Goal: Task Accomplishment & Management: Manage account settings

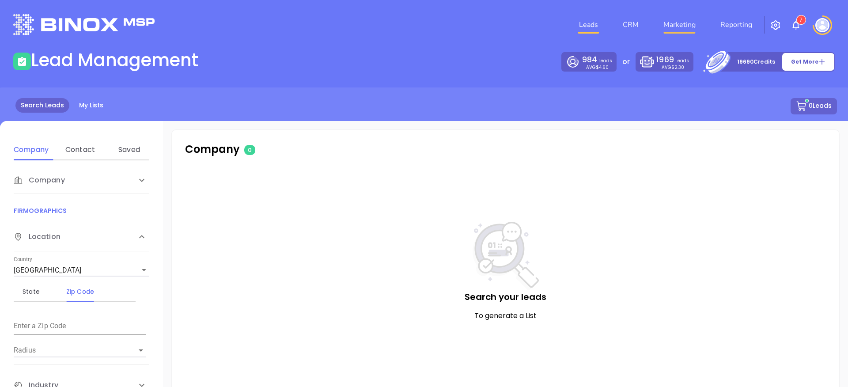
click at [686, 25] on link "Marketing" at bounding box center [679, 25] width 39 height 18
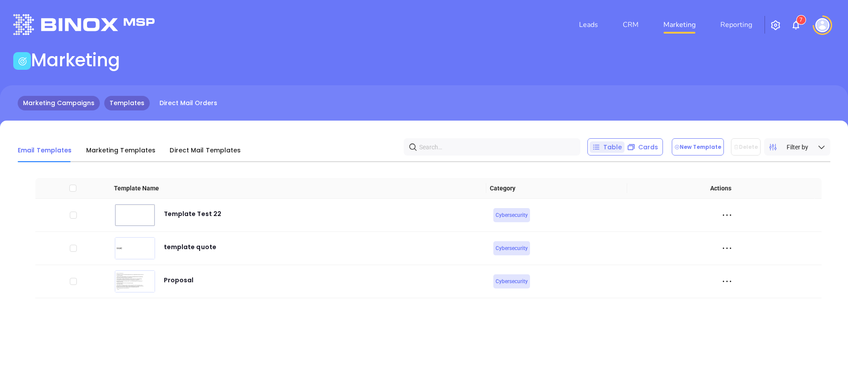
click at [44, 105] on link "Marketing Campaigns" at bounding box center [59, 103] width 82 height 15
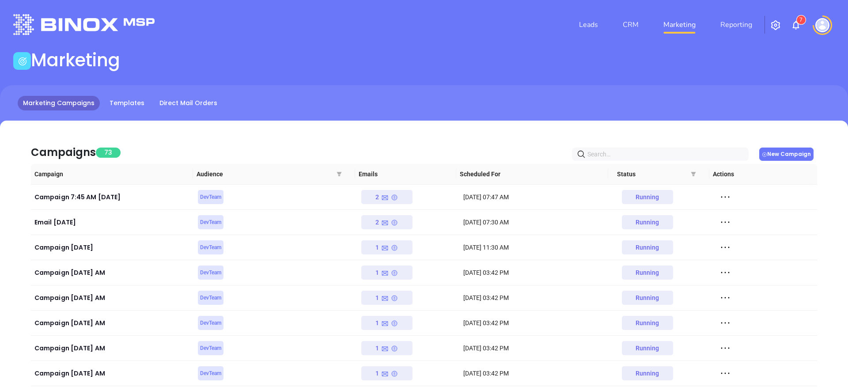
click at [799, 151] on button "New Campaign" at bounding box center [786, 153] width 54 height 13
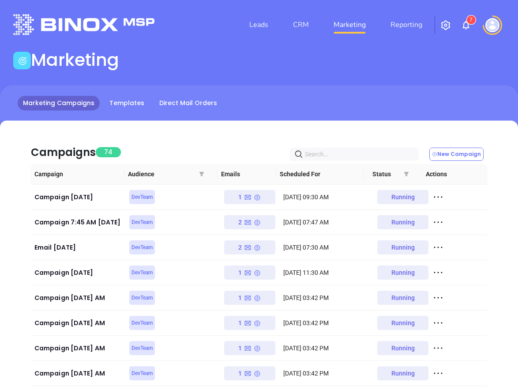
click at [493, 26] on img at bounding box center [493, 25] width 14 height 14
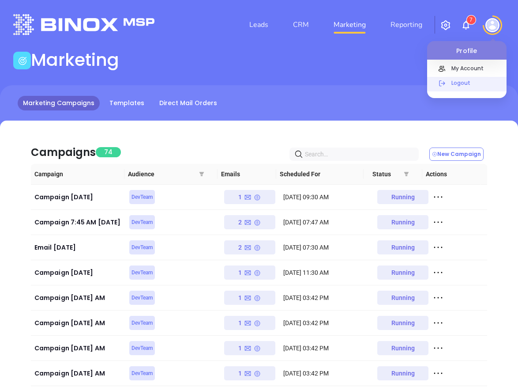
click at [480, 87] on div "Logout" at bounding box center [477, 86] width 60 height 16
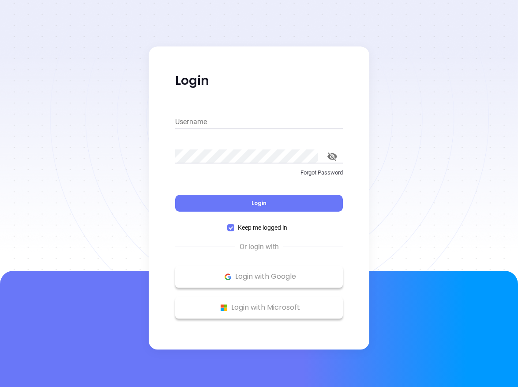
type input "kevin@binoxmsp.com"
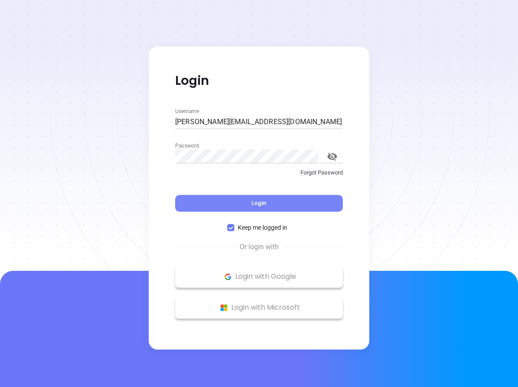
click at [269, 204] on button "Login" at bounding box center [259, 203] width 168 height 17
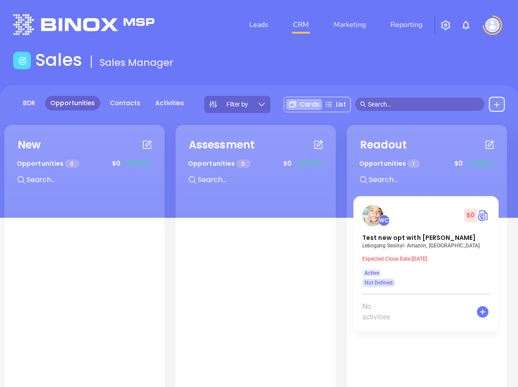
click at [489, 26] on img at bounding box center [493, 25] width 14 height 14
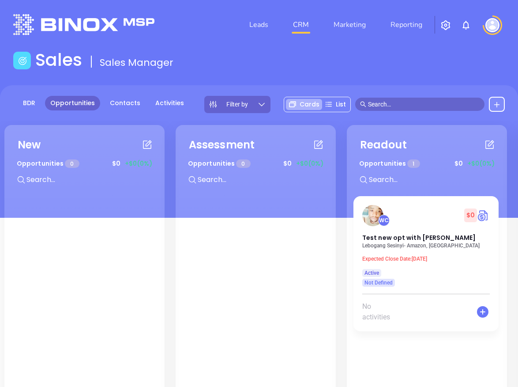
click at [489, 24] on img at bounding box center [493, 25] width 14 height 14
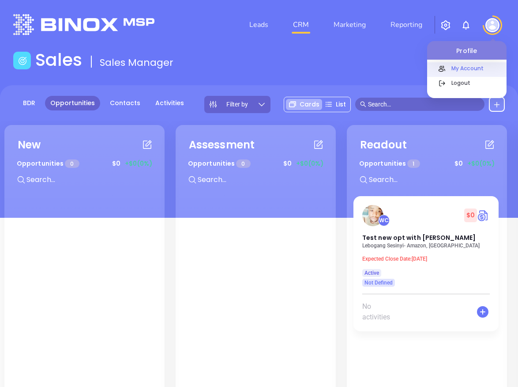
click at [477, 67] on p "My Account" at bounding box center [477, 68] width 60 height 9
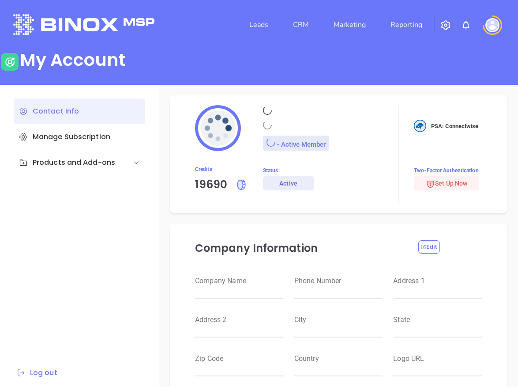
type input "Raulitos Company 2"
type input "(412) 123-4123"
type input "123 Main St"
type input "Suite 100"
type input "Anytown"
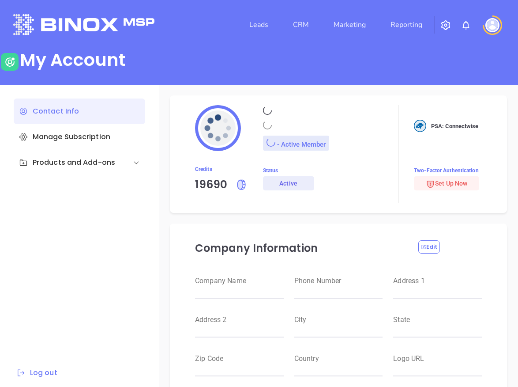
type input "CA"
type input "12345"
type input "US"
type input "https://motiva.net/wp-content/uploads/2024/02/Motiva-Networks-High-DPI.png"
type input "#000000"
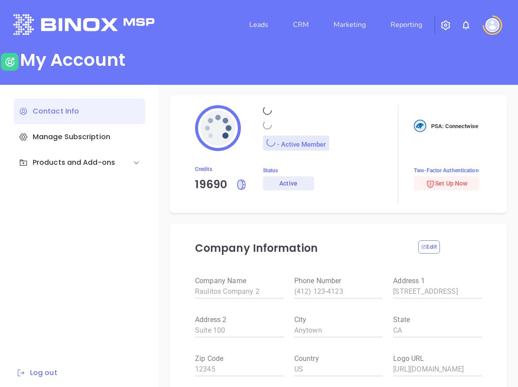
type input "[PERSON_NAME]"
type input "Barrientos"
type input "[PERSON_NAME][EMAIL_ADDRESS][DOMAIN_NAME]"
type input "Binox Company Test"
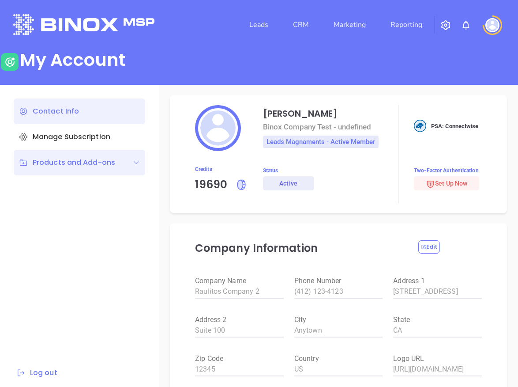
click at [98, 157] on div "Products and Add-ons" at bounding box center [67, 162] width 96 height 11
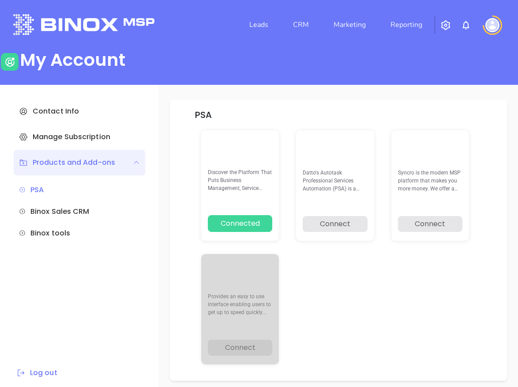
click at [443, 26] on img "button" at bounding box center [446, 25] width 11 height 11
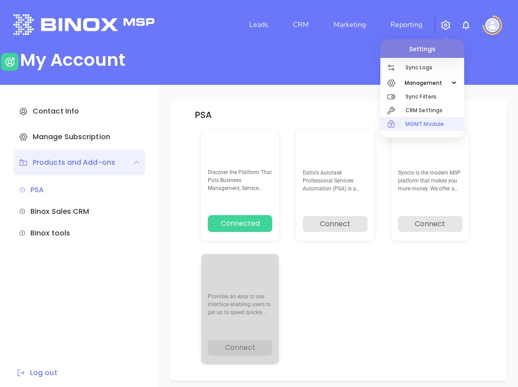
click at [430, 119] on p "MGMT Module" at bounding box center [435, 124] width 59 height 14
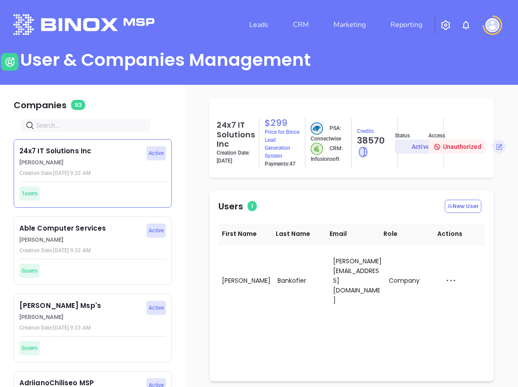
click at [125, 126] on input "text" at bounding box center [87, 126] width 102 height 10
type input "motiva"
click at [126, 242] on p "Walter Contreras" at bounding box center [80, 239] width 122 height 9
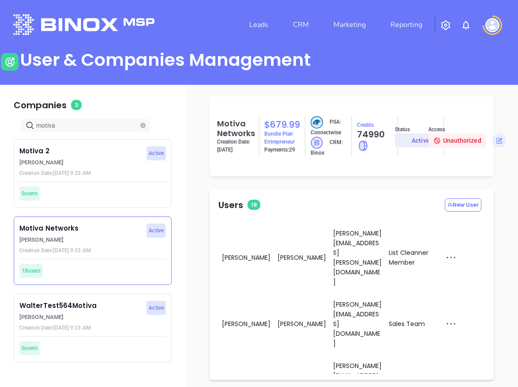
scroll to position [2, 0]
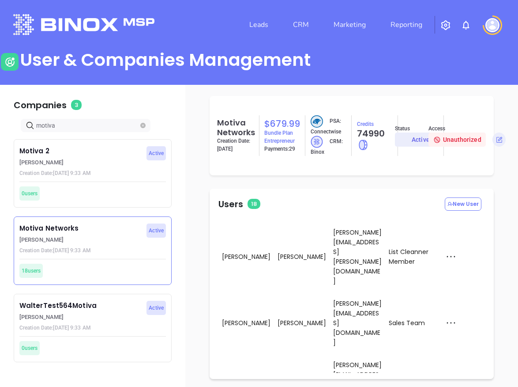
click at [480, 271] on div "Impersonate" at bounding box center [470, 275] width 59 height 10
click at [494, 24] on img at bounding box center [493, 25] width 14 height 14
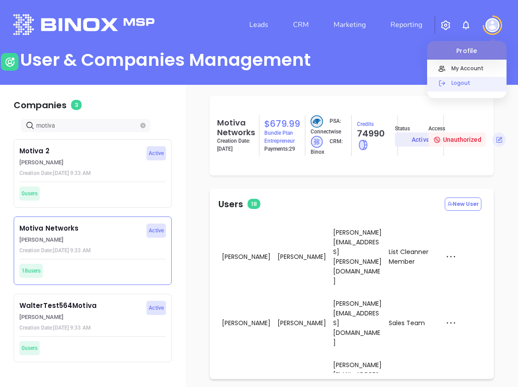
click at [473, 83] on p "Logout" at bounding box center [477, 82] width 60 height 9
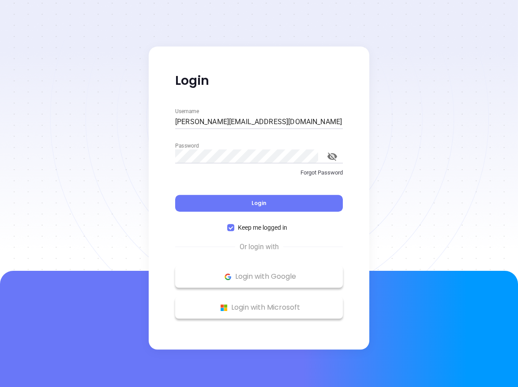
click at [107, 126] on div at bounding box center [259, 135] width 518 height 271
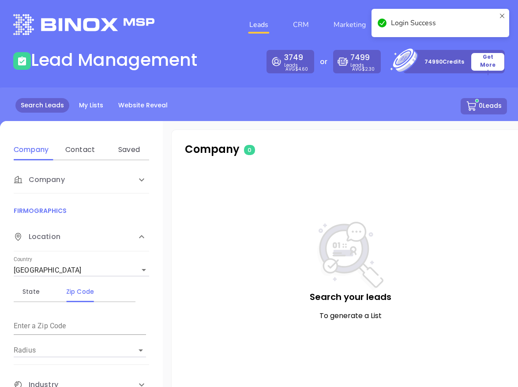
click at [501, 15] on icon at bounding box center [502, 22] width 7 height 21
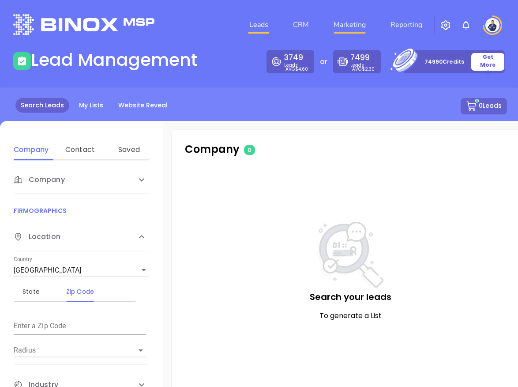
click at [361, 31] on link "Marketing" at bounding box center [349, 25] width 39 height 18
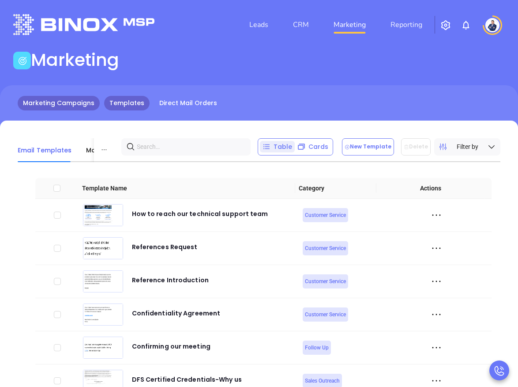
click at [82, 106] on link "Marketing Campaigns" at bounding box center [59, 103] width 82 height 15
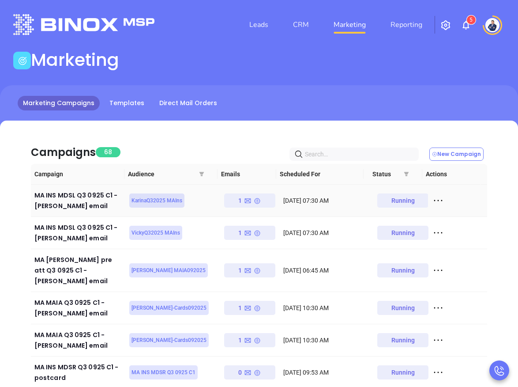
click at [432, 200] on icon at bounding box center [438, 200] width 13 height 13
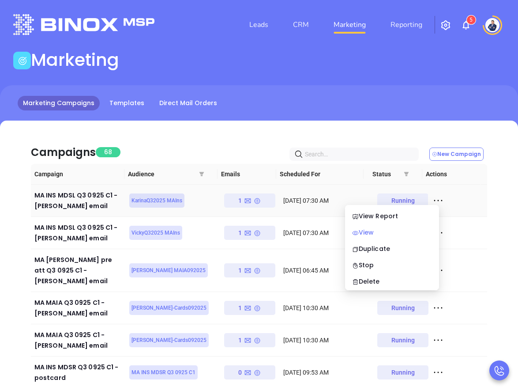
click at [392, 230] on div "View" at bounding box center [392, 232] width 80 height 10
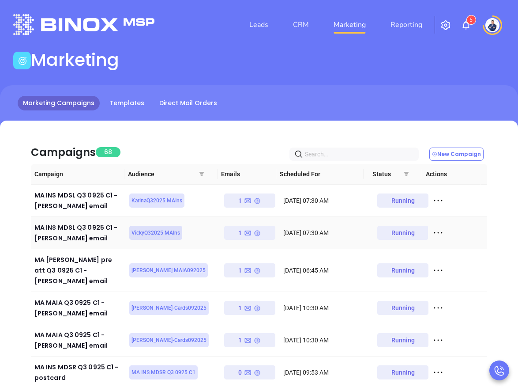
click at [432, 232] on icon at bounding box center [438, 232] width 13 height 13
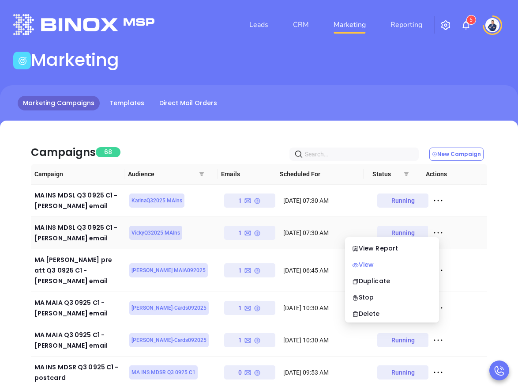
click at [391, 267] on div "View" at bounding box center [392, 265] width 80 height 10
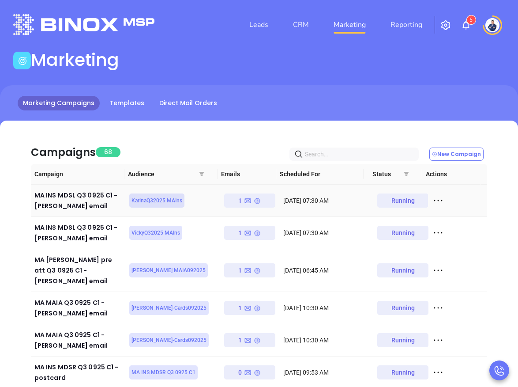
click at [238, 203] on div "1" at bounding box center [249, 200] width 23 height 14
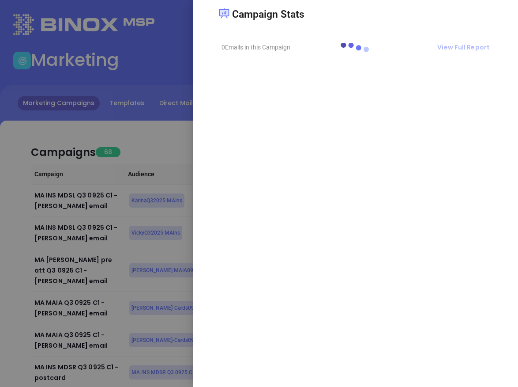
click at [479, 48] on div at bounding box center [356, 52] width 268 height 66
click at [479, 48] on span "View Full Report" at bounding box center [464, 47] width 53 height 9
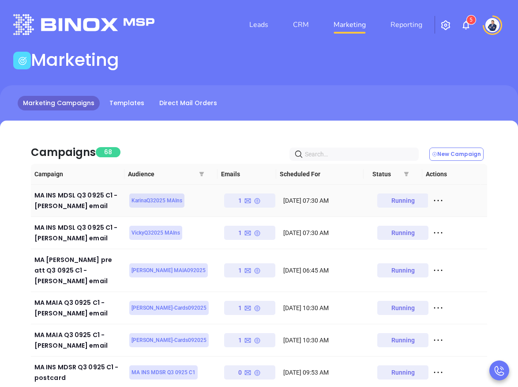
click at [435, 199] on icon at bounding box center [438, 200] width 13 height 13
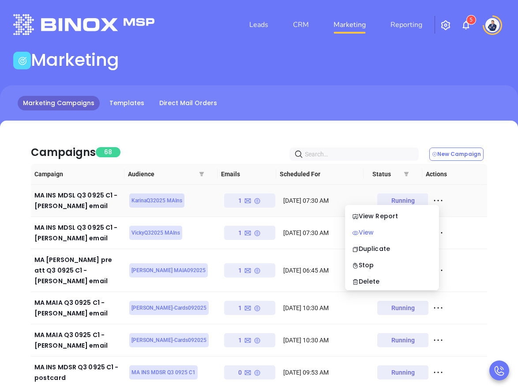
click at [382, 230] on div "View" at bounding box center [392, 232] width 80 height 10
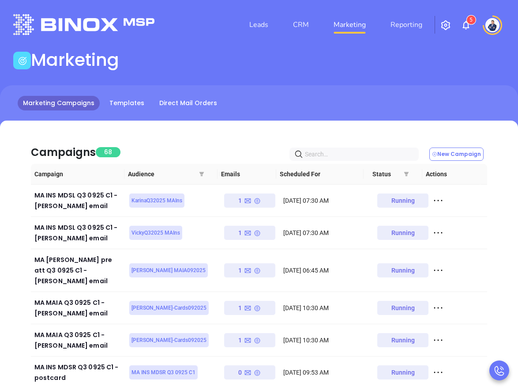
click at [446, 26] on img "button" at bounding box center [446, 25] width 11 height 11
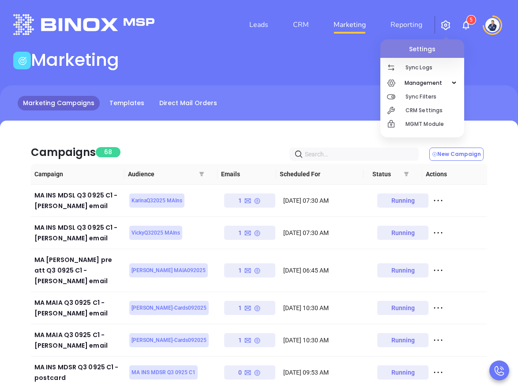
click at [497, 58] on div "Marketing" at bounding box center [259, 61] width 503 height 25
click at [493, 27] on img at bounding box center [493, 25] width 14 height 14
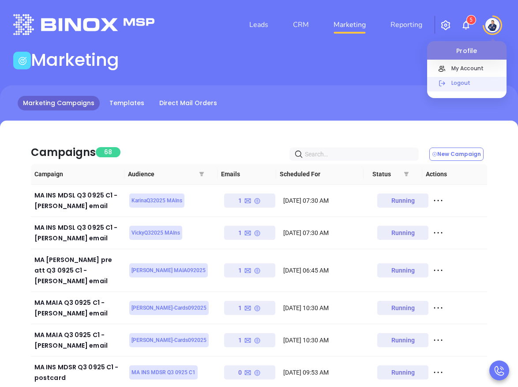
click at [482, 79] on p "Logout" at bounding box center [477, 82] width 60 height 9
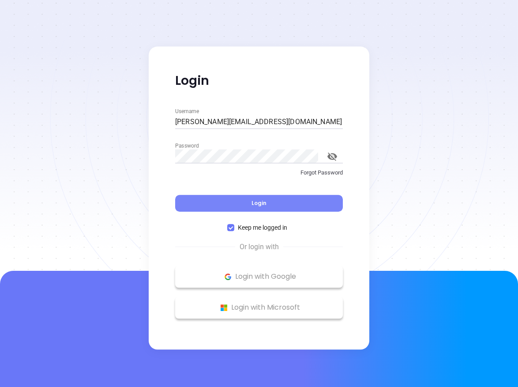
click at [273, 201] on button "Login" at bounding box center [259, 203] width 168 height 17
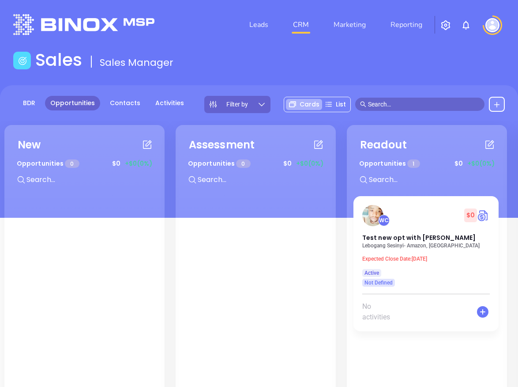
click at [445, 23] on img "button" at bounding box center [446, 25] width 11 height 11
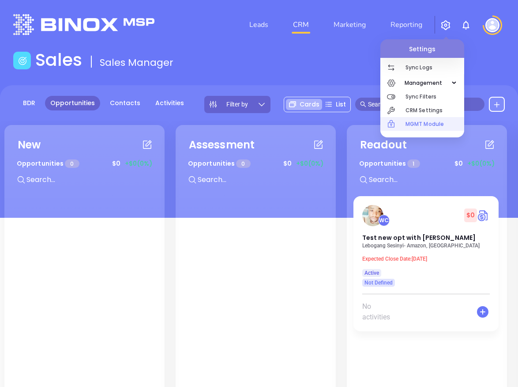
click at [425, 126] on p "MGMT Module" at bounding box center [435, 124] width 59 height 14
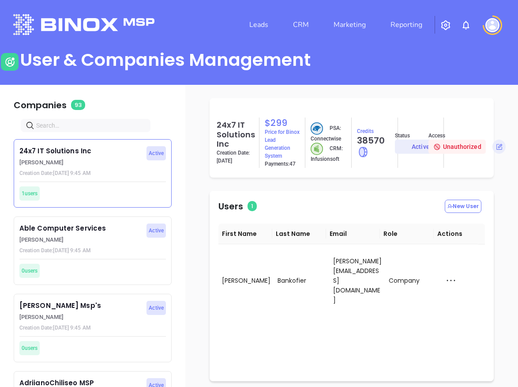
click at [91, 129] on input "text" at bounding box center [87, 126] width 102 height 10
type input "motiva"
click at [90, 227] on p "Motiva Networks" at bounding box center [80, 228] width 122 height 10
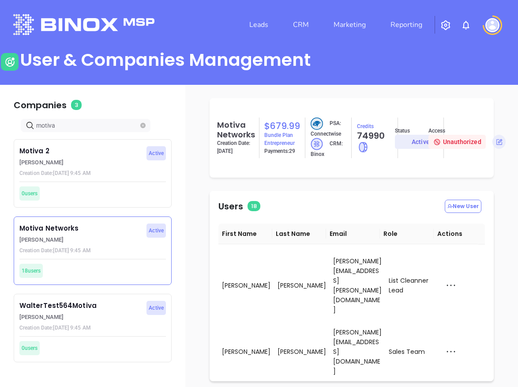
click at [461, 280] on div "Impersonate" at bounding box center [470, 282] width 59 height 10
click at [495, 23] on img at bounding box center [493, 25] width 14 height 14
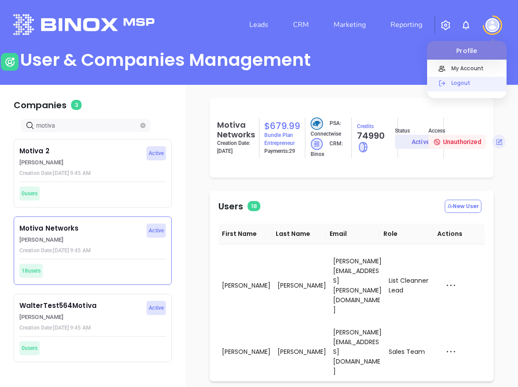
click at [480, 85] on p "Logout" at bounding box center [477, 82] width 60 height 9
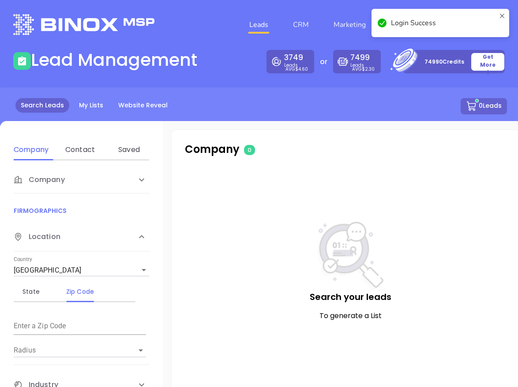
click at [505, 14] on icon at bounding box center [502, 22] width 7 height 21
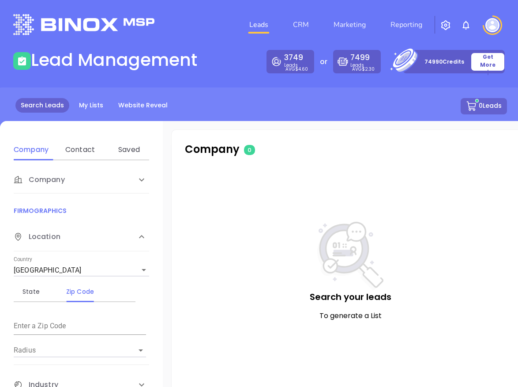
click at [494, 26] on body "Leads CRM Marketing Reporting Financial Leads Leads Lead Management 3749 Leads …" at bounding box center [259, 193] width 518 height 387
click at [490, 26] on img at bounding box center [493, 25] width 14 height 14
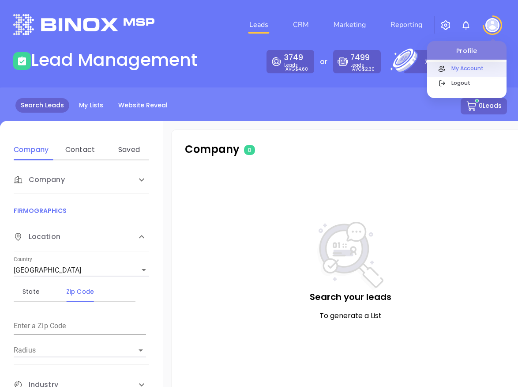
click at [472, 64] on p "My Account" at bounding box center [477, 68] width 60 height 9
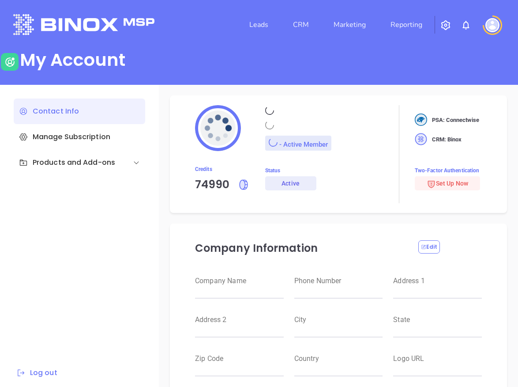
type input "Motiva Networks"
type input "[PHONE_NUMBER]"
type input "[STREET_ADDRESS]"
type input "[GEOGRAPHIC_DATA]"
type input "[US_STATE]"
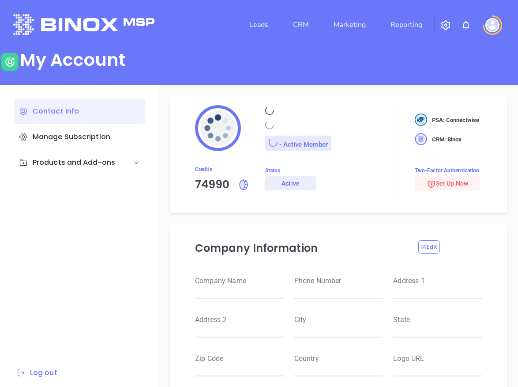
type input "11530"
type input "[GEOGRAPHIC_DATA]"
type input "[URL][DOMAIN_NAME]"
type input "#007aff"
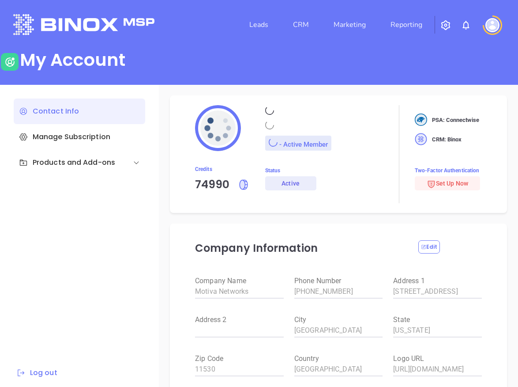
type input "[PERSON_NAME]"
type input "[PERSON_NAME][EMAIL_ADDRESS][PERSON_NAME][DOMAIN_NAME]"
type input "Motiva Networks"
type input "Marketing"
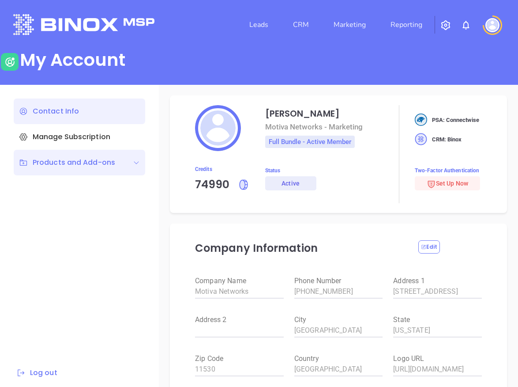
click at [88, 169] on div "Products and Add-ons" at bounding box center [80, 163] width 132 height 26
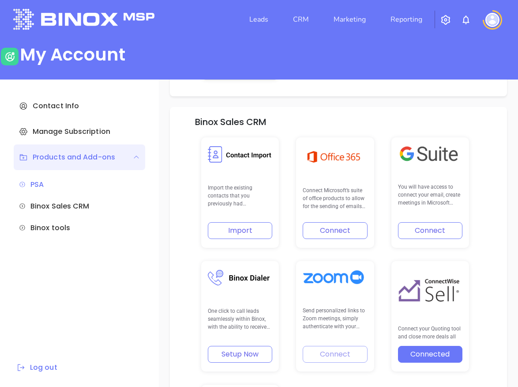
scroll to position [280, 0]
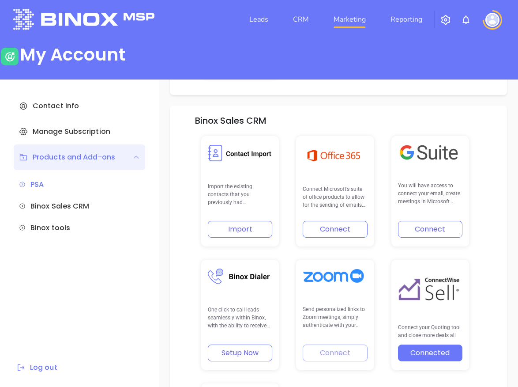
click at [364, 26] on link "Marketing" at bounding box center [349, 20] width 39 height 18
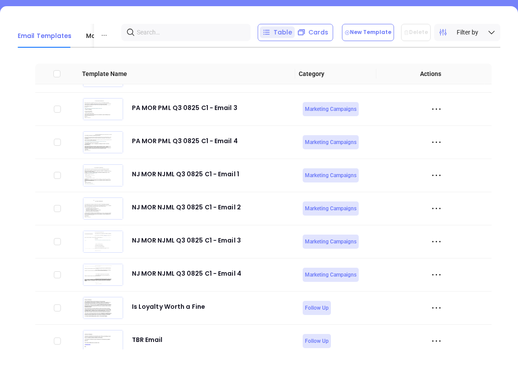
scroll to position [3642, 0]
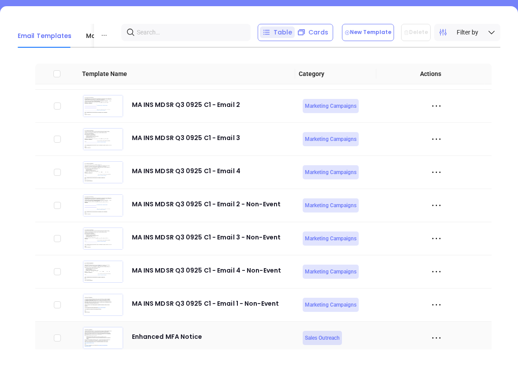
click at [433, 333] on icon at bounding box center [436, 337] width 13 height 13
click at [371, 299] on div "Edit" at bounding box center [391, 301] width 80 height 10
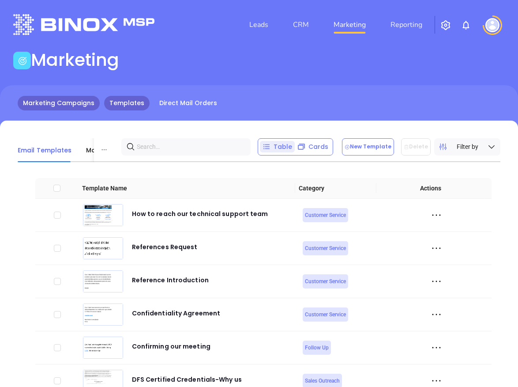
click at [64, 108] on link "Marketing Campaigns" at bounding box center [59, 103] width 82 height 15
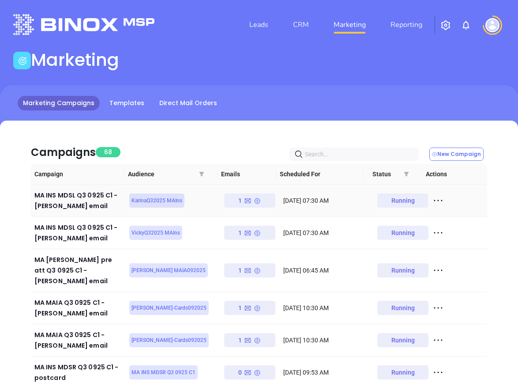
click at [432, 200] on icon at bounding box center [438, 200] width 13 height 13
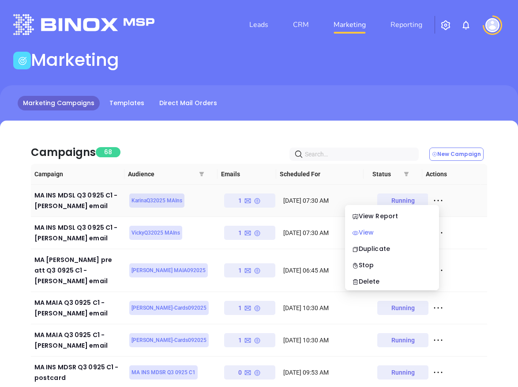
click at [389, 231] on div "View" at bounding box center [392, 232] width 80 height 10
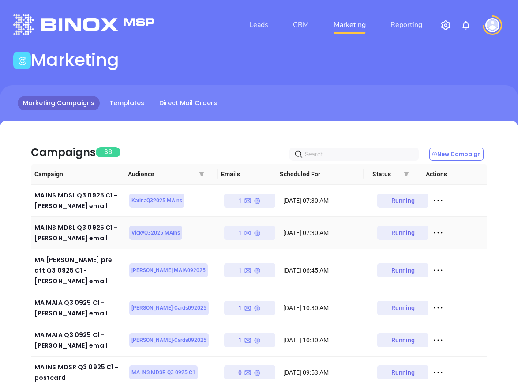
click at [436, 233] on icon at bounding box center [438, 232] width 13 height 13
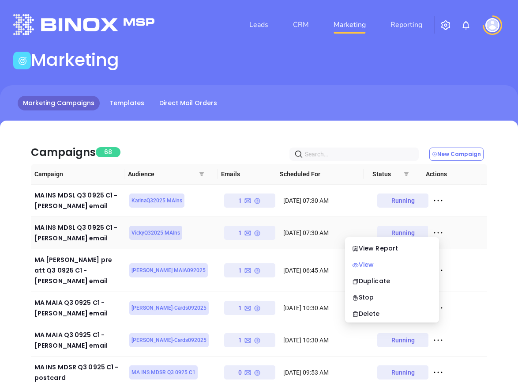
click at [388, 265] on div "View" at bounding box center [392, 265] width 80 height 10
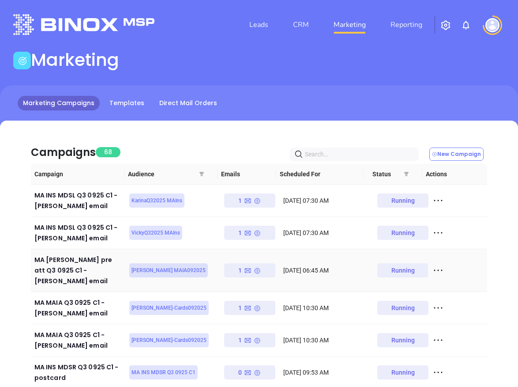
click at [440, 264] on div at bounding box center [458, 270] width 52 height 13
click at [432, 265] on icon at bounding box center [438, 270] width 13 height 13
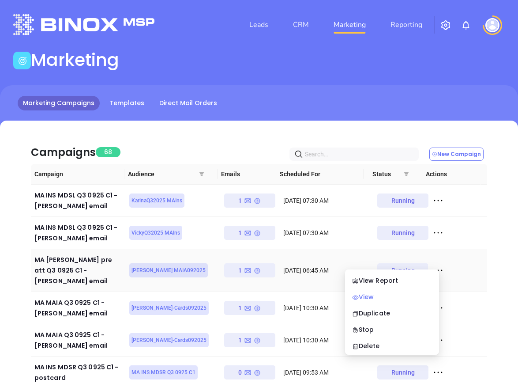
click at [380, 296] on div "View" at bounding box center [392, 297] width 80 height 10
